Goal: Task Accomplishment & Management: Use online tool/utility

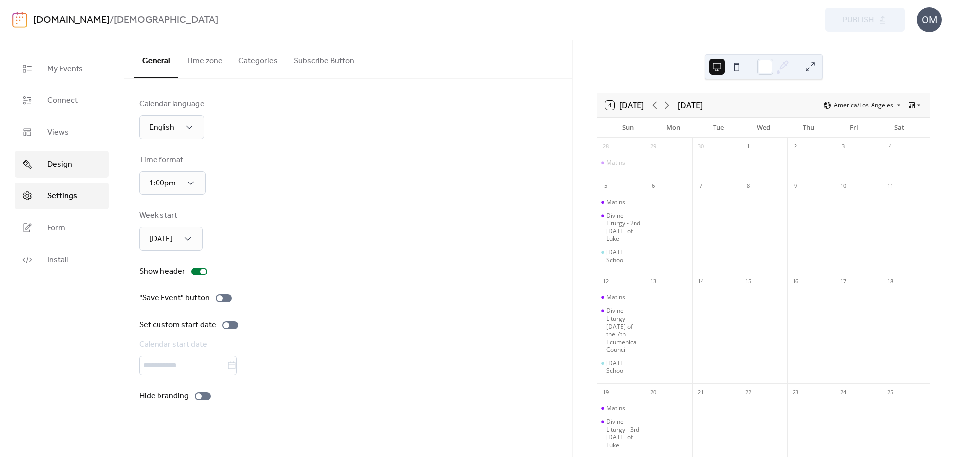
click at [64, 165] on span "Design" at bounding box center [59, 165] width 25 height 12
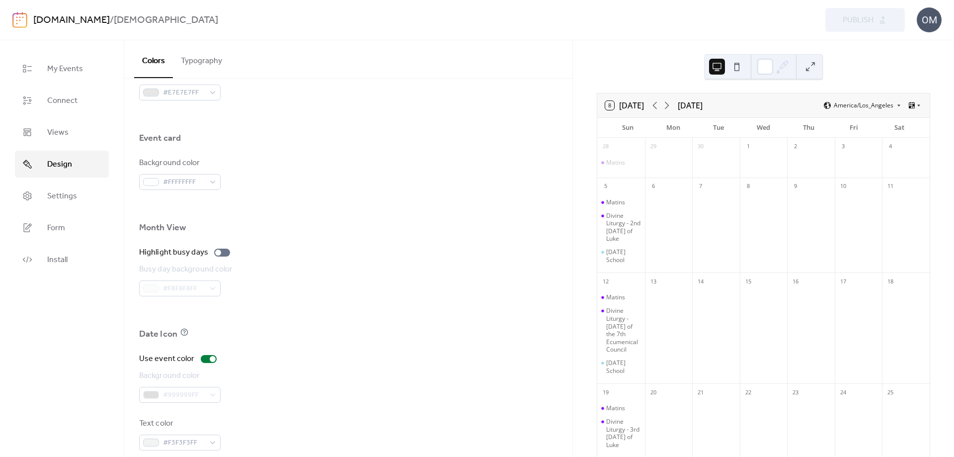
scroll to position [585, 0]
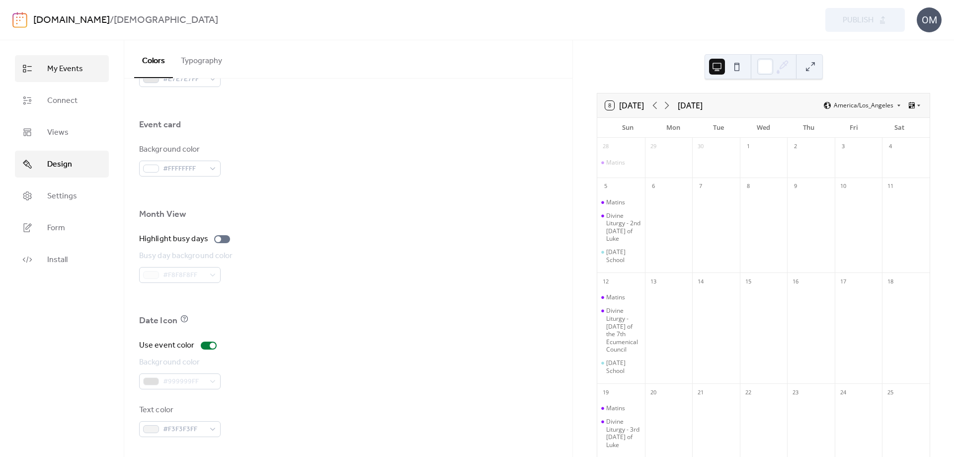
click at [68, 69] on span "My Events" at bounding box center [65, 69] width 36 height 12
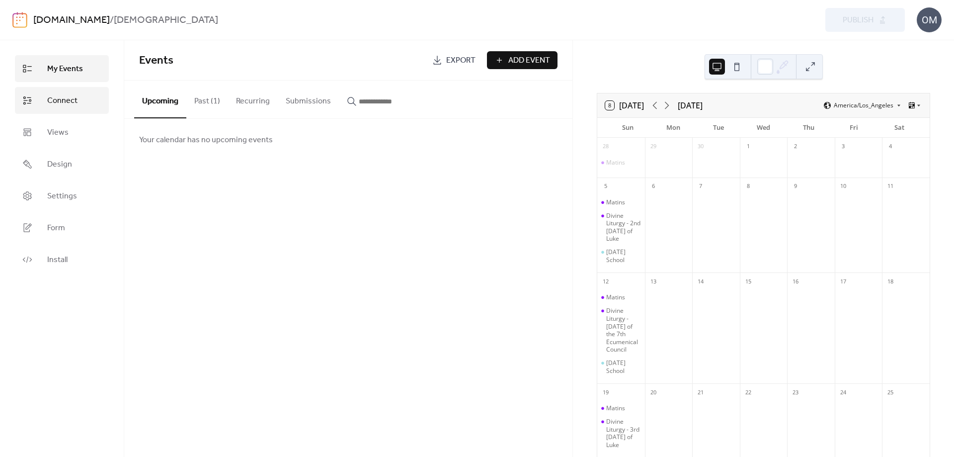
click at [65, 103] on span "Connect" at bounding box center [62, 101] width 30 height 12
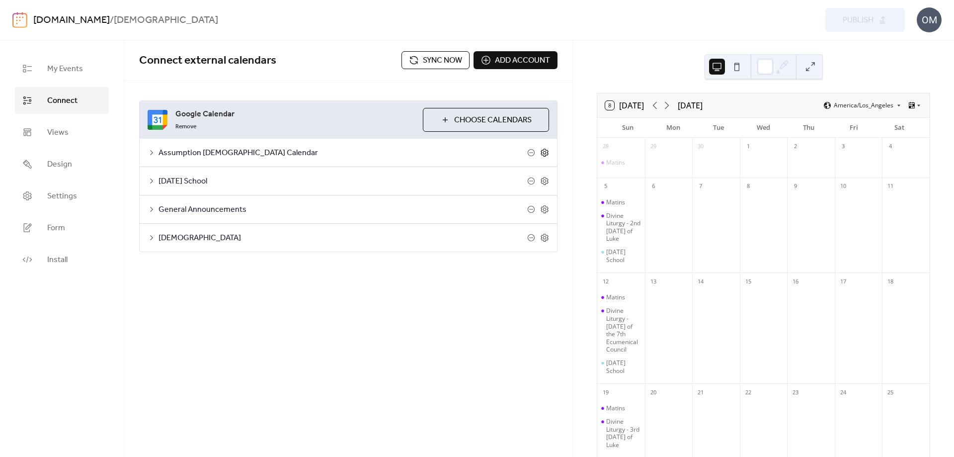
click at [544, 152] on icon at bounding box center [544, 152] width 9 height 9
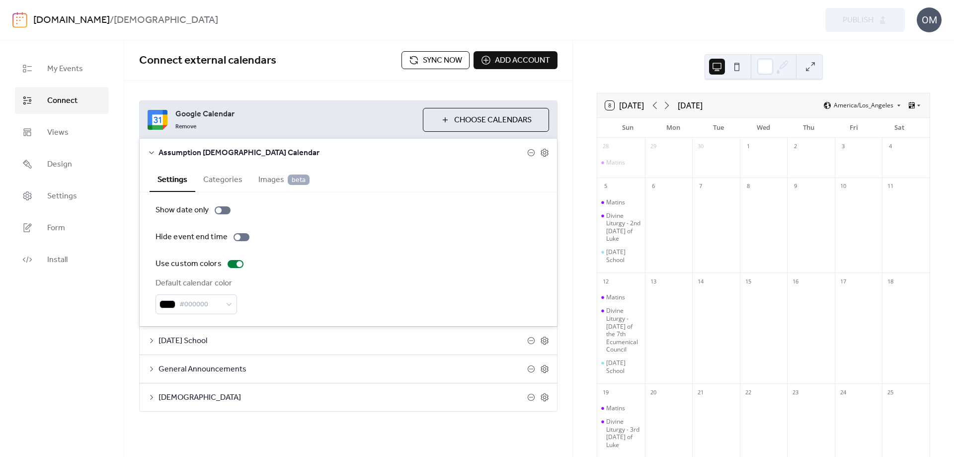
click at [349, 112] on span "Google Calendar" at bounding box center [295, 114] width 240 height 12
click at [150, 152] on icon at bounding box center [151, 152] width 5 height 3
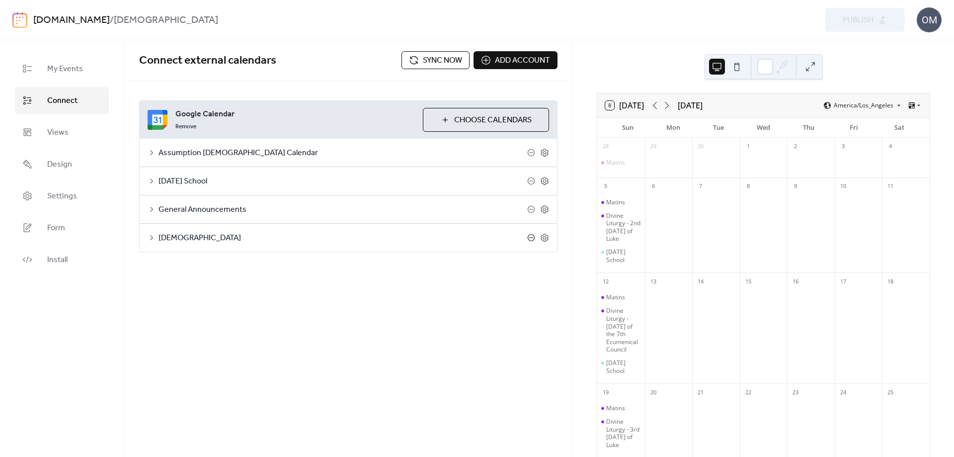
click at [532, 237] on icon at bounding box center [531, 238] width 8 height 8
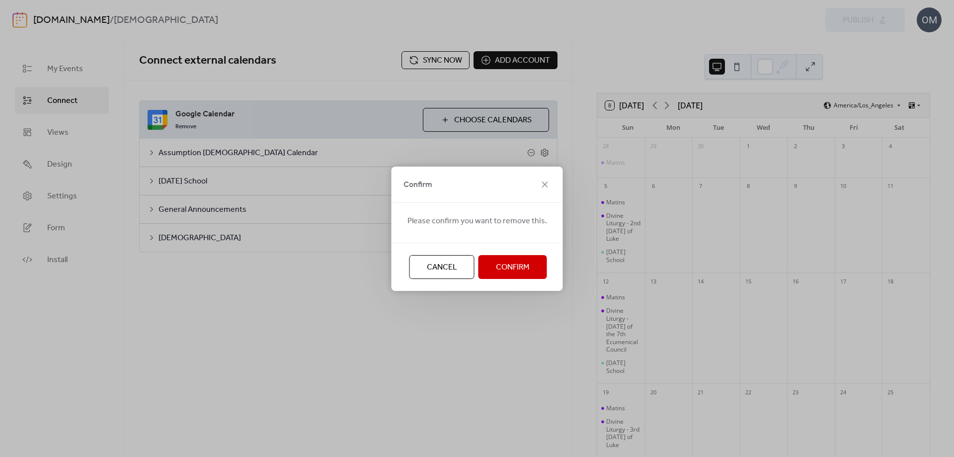
click at [531, 268] on button "Confirm" at bounding box center [513, 267] width 69 height 24
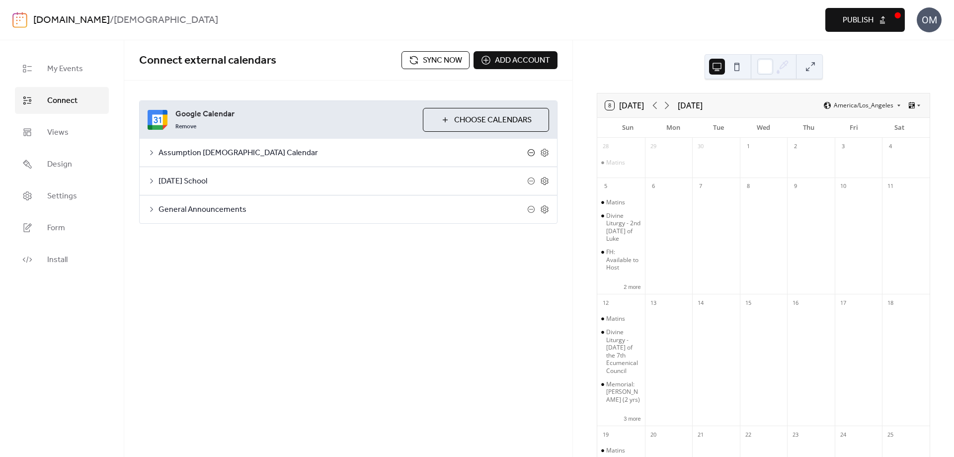
click at [533, 153] on icon at bounding box center [531, 153] width 8 height 8
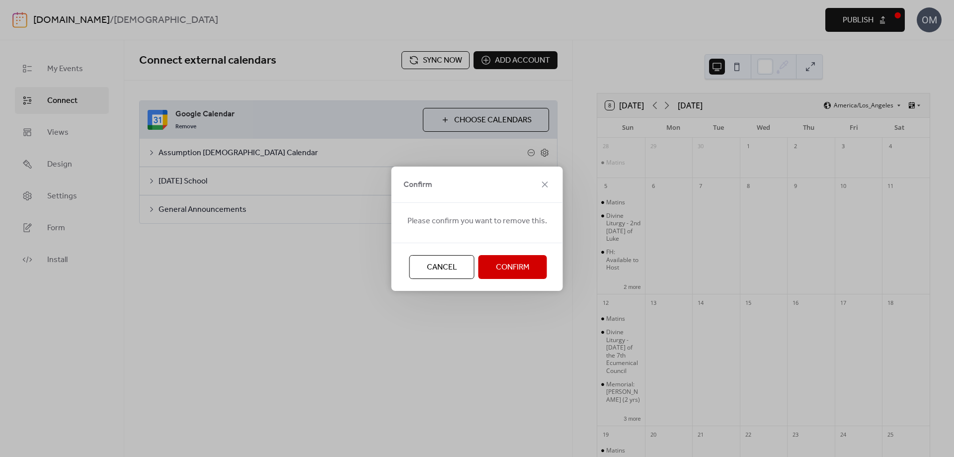
click at [517, 266] on span "Confirm" at bounding box center [513, 267] width 34 height 12
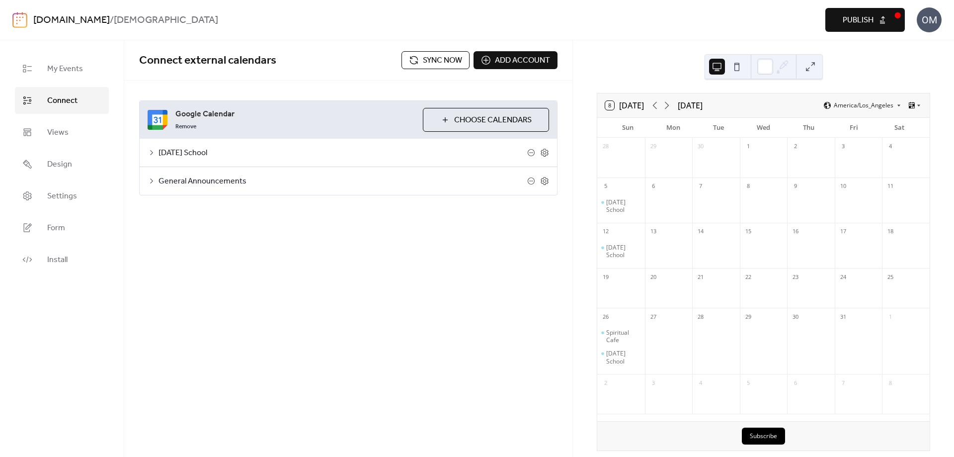
click at [444, 121] on button "Choose Calendars" at bounding box center [486, 120] width 126 height 24
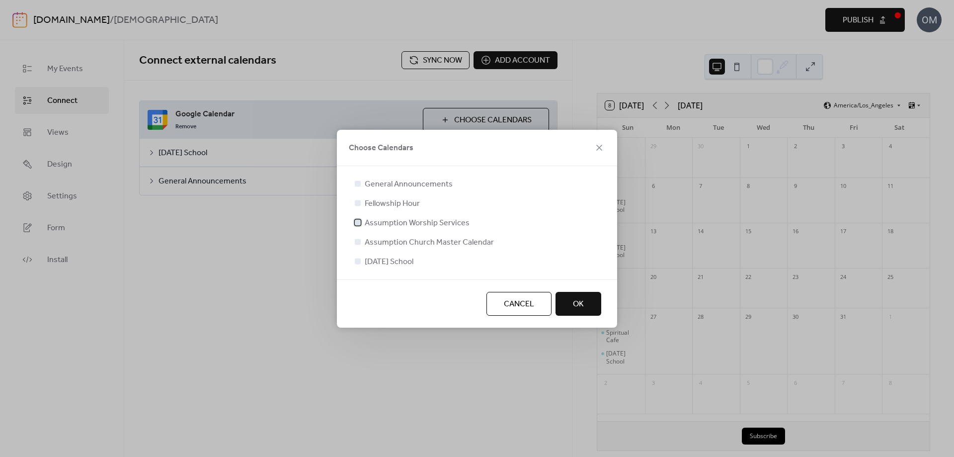
click at [357, 222] on div at bounding box center [358, 222] width 6 height 6
click at [357, 203] on div at bounding box center [358, 203] width 6 height 6
click at [585, 302] on button "OK" at bounding box center [579, 304] width 46 height 24
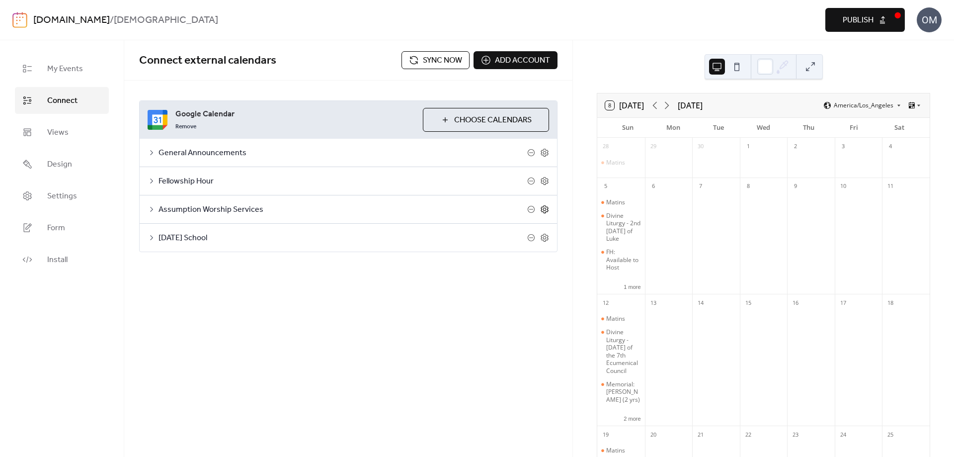
click at [544, 209] on icon at bounding box center [544, 209] width 9 height 9
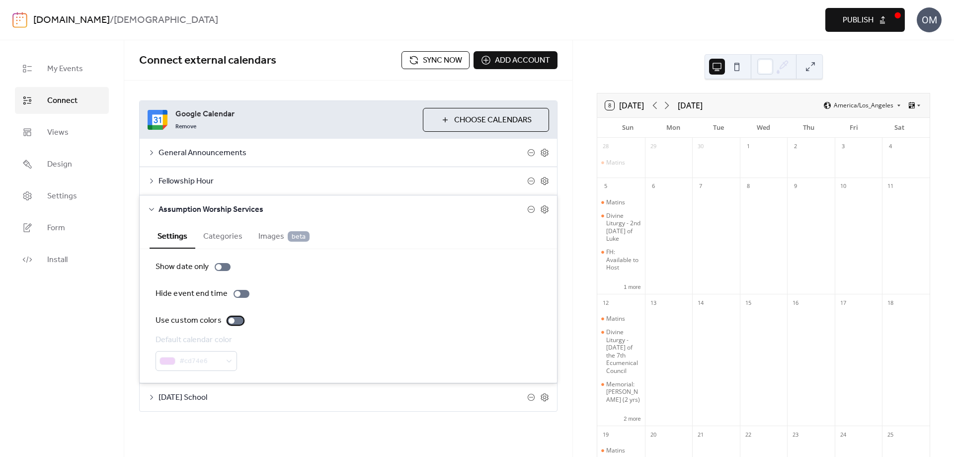
click at [231, 321] on div at bounding box center [232, 321] width 6 height 6
click at [358, 119] on span "Google Calendar" at bounding box center [295, 114] width 240 height 12
click at [317, 117] on span "Google Calendar" at bounding box center [295, 114] width 240 height 12
click at [152, 209] on icon at bounding box center [152, 209] width 8 height 8
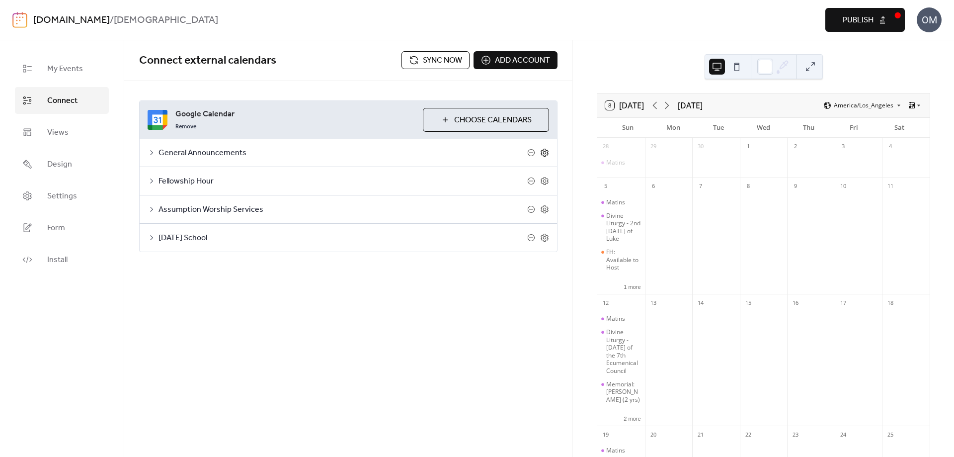
click at [546, 153] on icon at bounding box center [544, 152] width 3 height 3
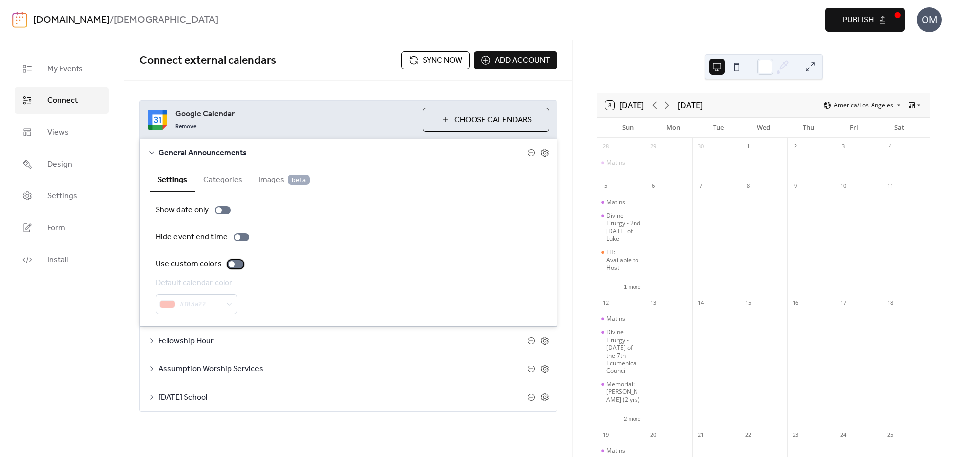
click at [231, 263] on div at bounding box center [232, 264] width 6 height 6
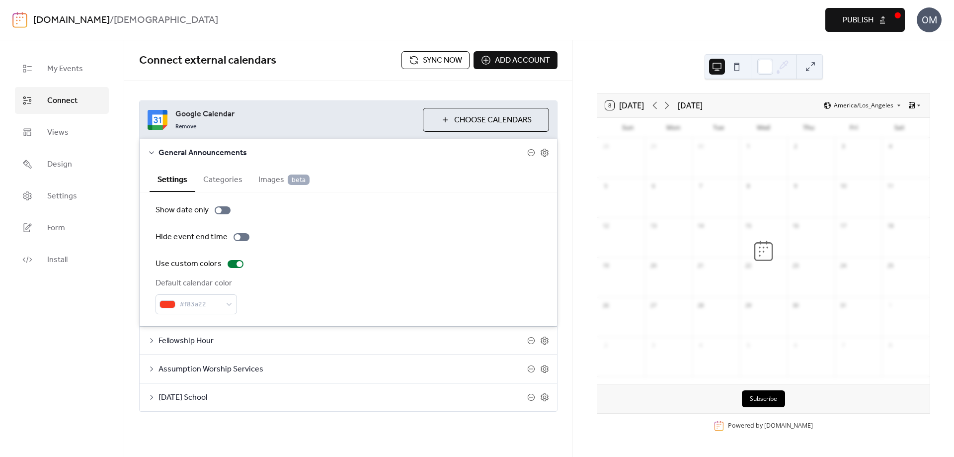
click at [362, 110] on span "Google Calendar" at bounding box center [295, 114] width 240 height 12
click at [152, 153] on icon at bounding box center [152, 153] width 8 height 8
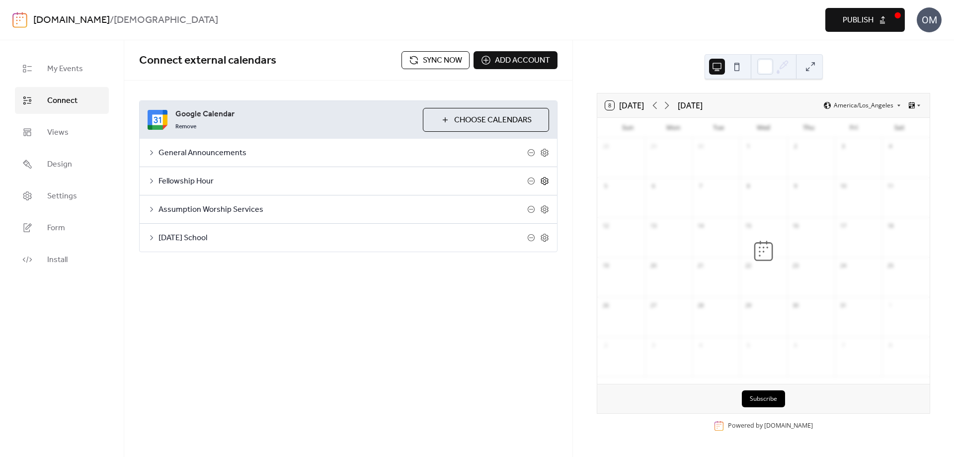
click at [547, 181] on icon at bounding box center [544, 180] width 9 height 9
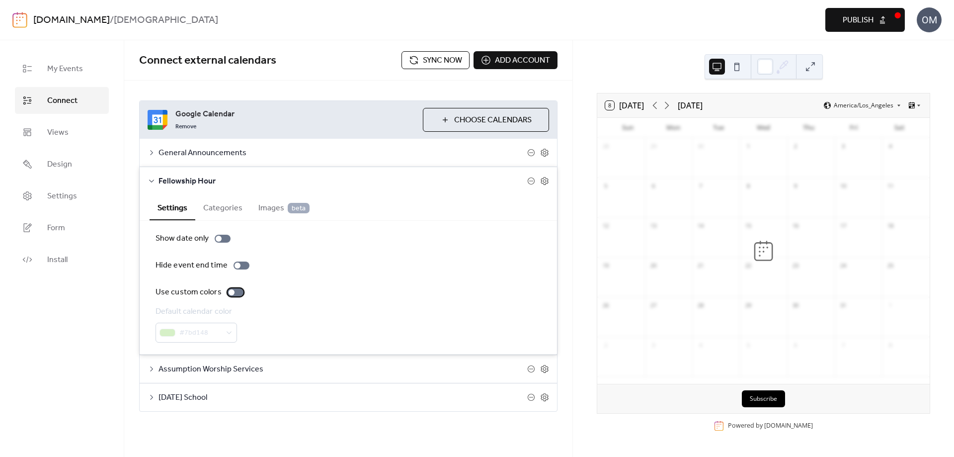
click at [230, 293] on div at bounding box center [232, 292] width 6 height 6
click at [153, 181] on icon at bounding box center [151, 180] width 5 height 3
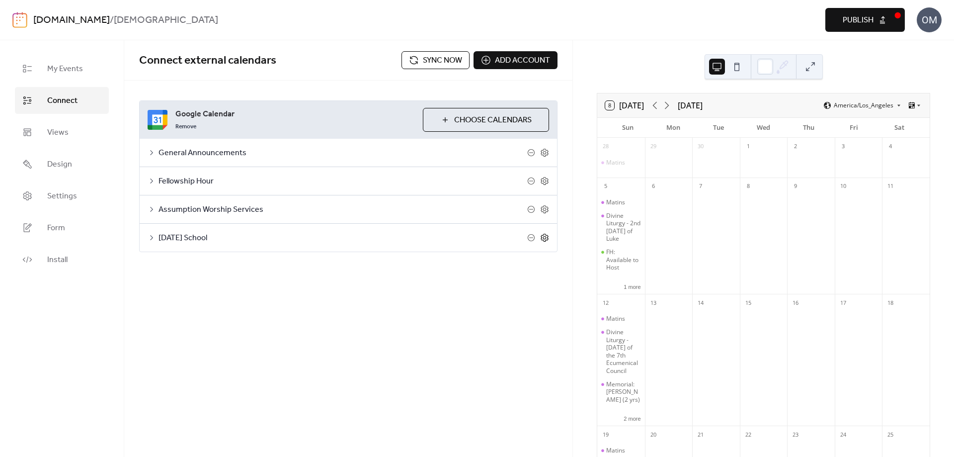
click at [546, 239] on icon at bounding box center [544, 237] width 9 height 9
drag, startPoint x: 227, startPoint y: 349, endPoint x: 234, endPoint y: 349, distance: 7.0
click at [229, 349] on div at bounding box center [232, 349] width 6 height 6
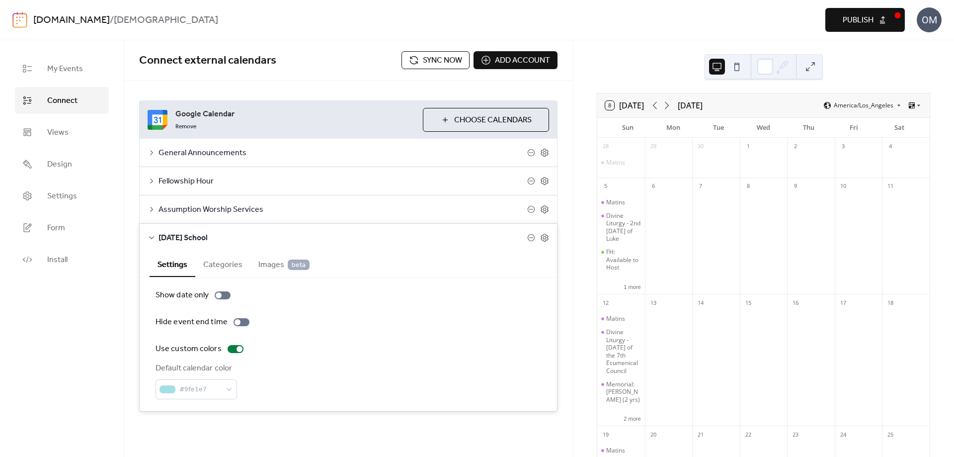
click at [153, 238] on icon at bounding box center [151, 237] width 5 height 3
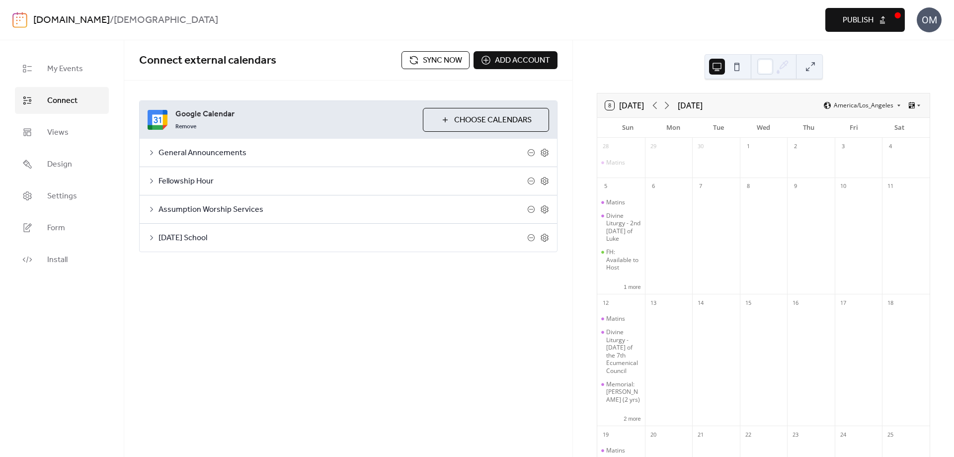
click at [427, 59] on span "Sync now" at bounding box center [442, 61] width 39 height 12
click at [636, 290] on button "1 more" at bounding box center [632, 286] width 25 height 8
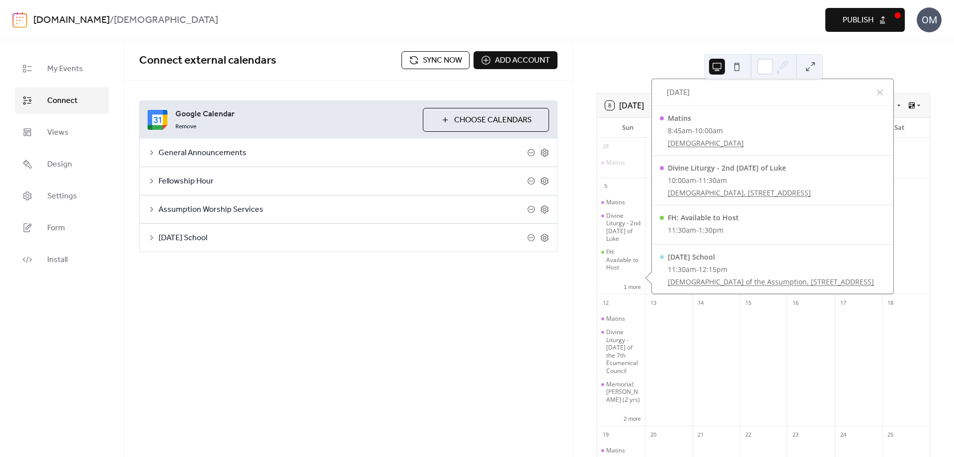
click at [604, 27] on div "Preview Publish" at bounding box center [715, 20] width 380 height 24
